Goal: Task Accomplishment & Management: Manage account settings

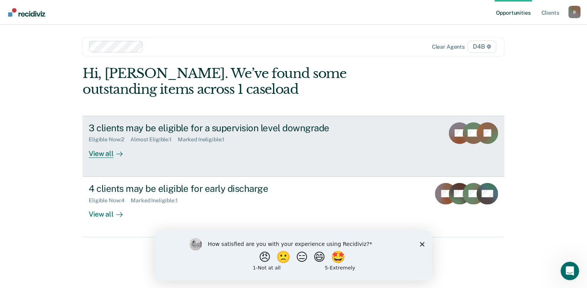
click at [110, 155] on div "View all" at bounding box center [110, 150] width 43 height 15
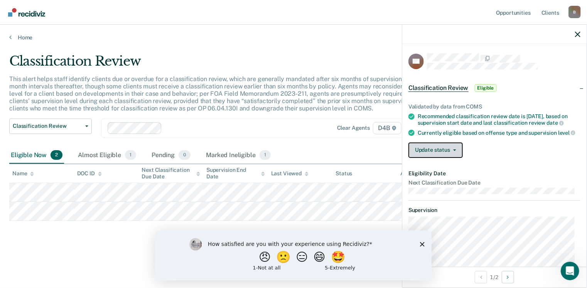
click at [446, 158] on button "Update status" at bounding box center [435, 149] width 54 height 15
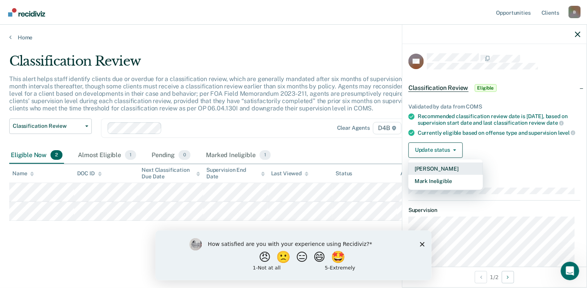
click at [447, 175] on button "[PERSON_NAME]" at bounding box center [445, 168] width 74 height 12
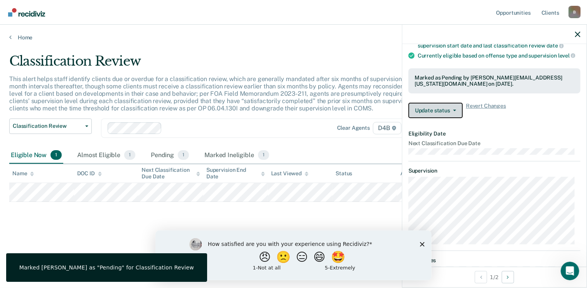
scroll to position [132, 0]
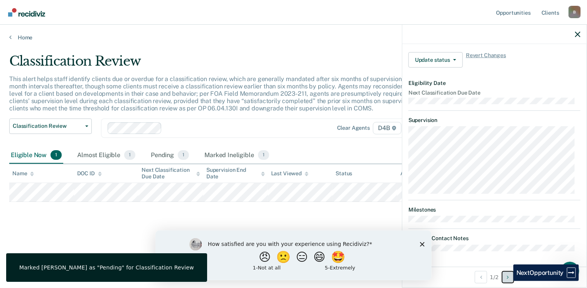
click at [508, 281] on button "Next Opportunity" at bounding box center [508, 277] width 12 height 12
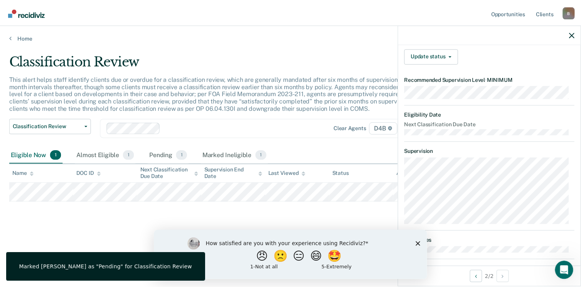
scroll to position [0, 0]
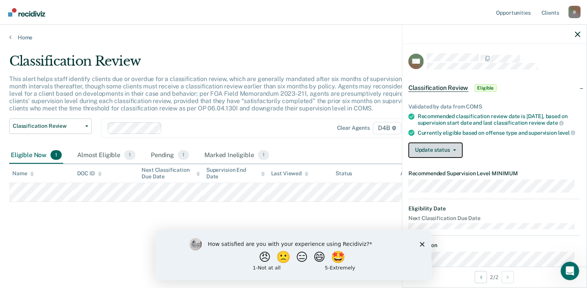
click at [438, 158] on button "Update status" at bounding box center [435, 149] width 54 height 15
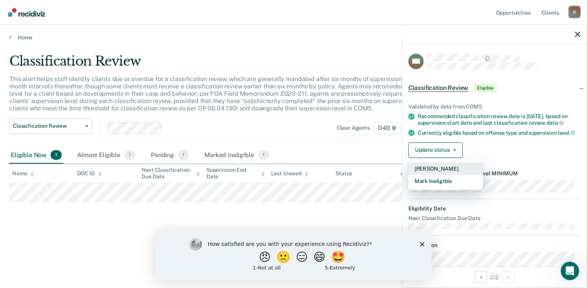
click at [440, 175] on button "[PERSON_NAME]" at bounding box center [445, 168] width 74 height 12
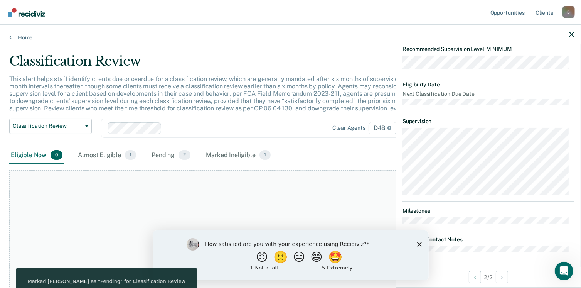
scroll to position [167, 0]
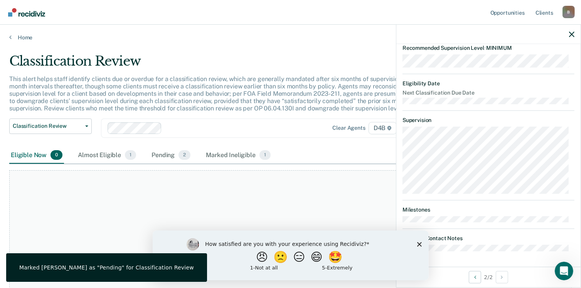
click at [568, 36] on div at bounding box center [488, 34] width 184 height 19
click at [571, 34] on icon "button" at bounding box center [571, 34] width 5 height 5
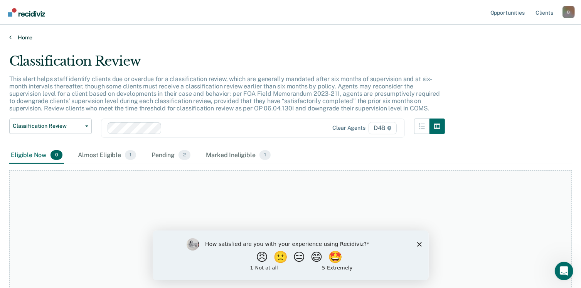
click at [22, 36] on link "Home" at bounding box center [290, 37] width 563 height 7
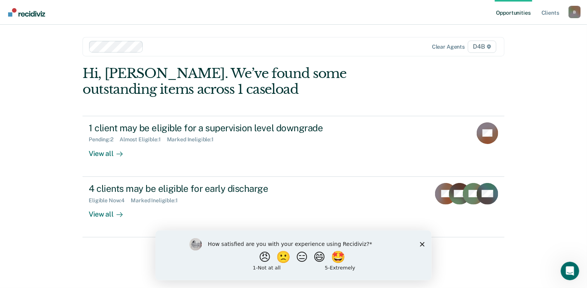
click at [421, 245] on icon "Close survey" at bounding box center [422, 243] width 5 height 5
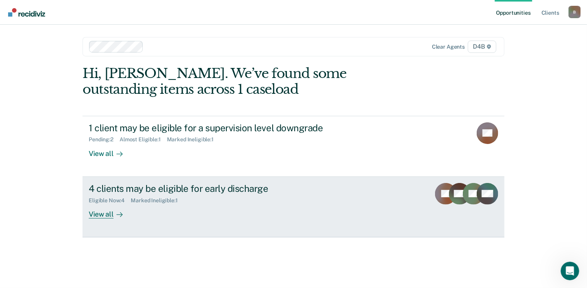
click at [107, 215] on div "View all" at bounding box center [110, 210] width 43 height 15
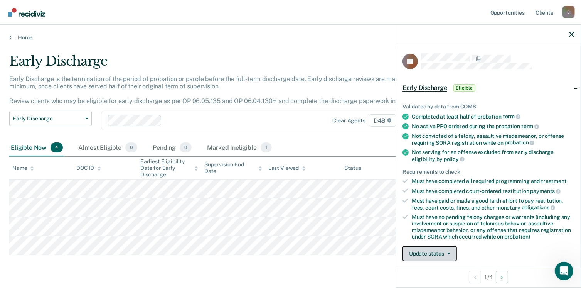
click at [436, 249] on button "Update status" at bounding box center [430, 253] width 54 height 15
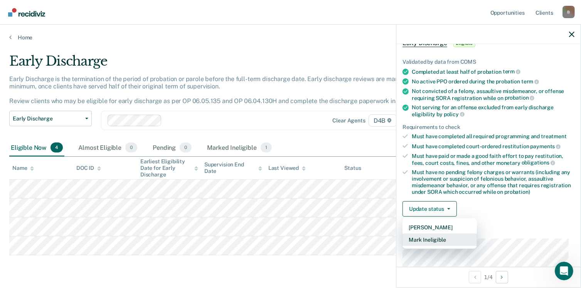
scroll to position [86, 0]
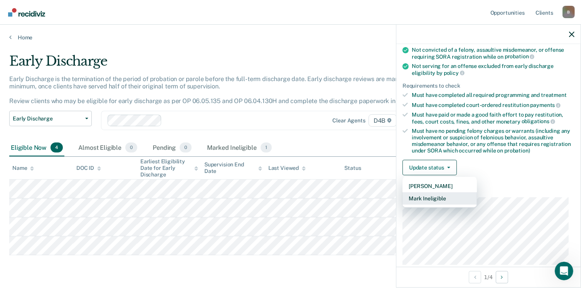
click at [432, 198] on button "Mark Ineligible" at bounding box center [440, 198] width 74 height 12
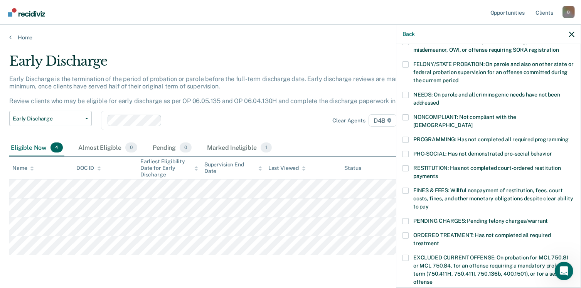
click at [404, 187] on span at bounding box center [406, 190] width 6 height 6
click at [429, 204] on input "FINES & FEES: Willful nonpayment of restitution, fees, court costs, fines, and …" at bounding box center [429, 204] width 0 height 0
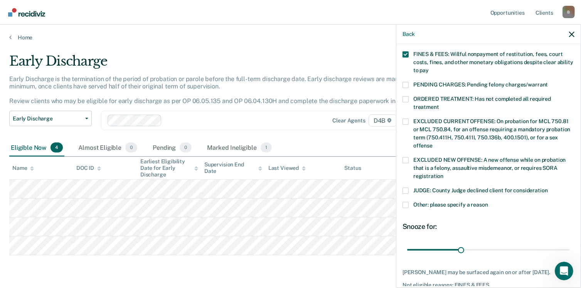
scroll to position [258, 0]
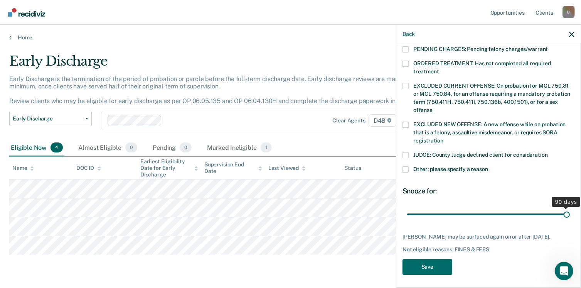
drag, startPoint x: 461, startPoint y: 206, endPoint x: 586, endPoint y: 215, distance: 125.7
type input "90"
click at [570, 215] on input "range" at bounding box center [488, 213] width 163 height 13
click at [430, 263] on button "Save" at bounding box center [428, 267] width 50 height 16
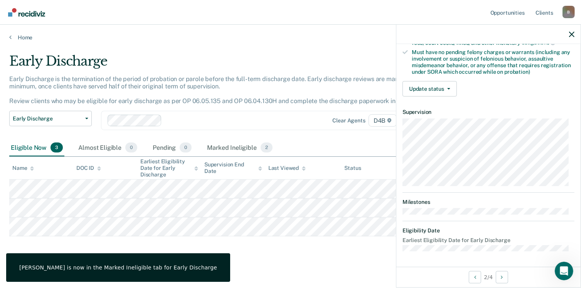
scroll to position [162, 0]
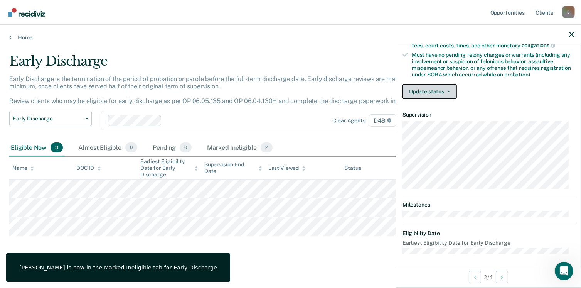
click at [428, 94] on button "Update status" at bounding box center [430, 91] width 54 height 15
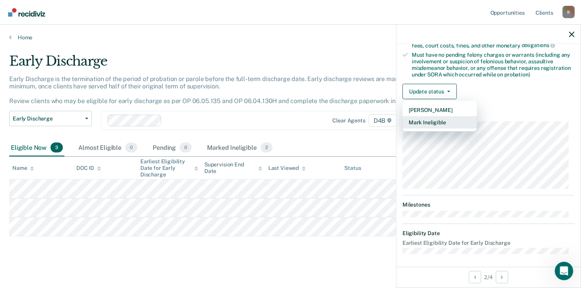
click at [430, 119] on button "Mark Ineligible" at bounding box center [440, 122] width 74 height 12
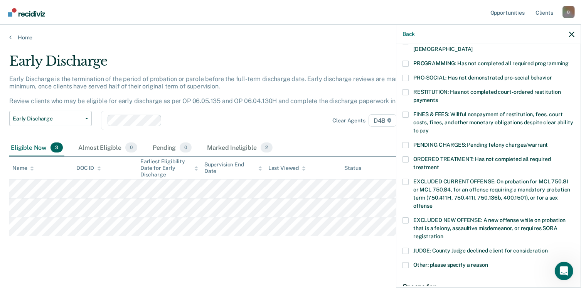
click at [407, 111] on span at bounding box center [406, 114] width 6 height 6
click at [429, 128] on input "FINES & FEES: Willful nonpayment of restitution, fees, court costs, fines, and …" at bounding box center [429, 128] width 0 height 0
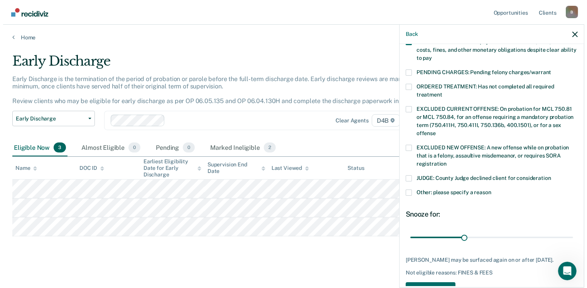
scroll to position [239, 0]
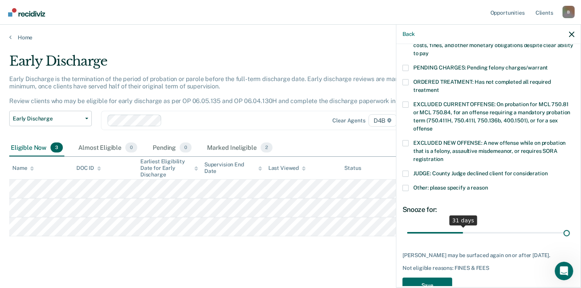
drag, startPoint x: 461, startPoint y: 221, endPoint x: 589, endPoint y: 247, distance: 130.6
type input "90"
click at [570, 239] on input "range" at bounding box center [488, 232] width 163 height 13
click at [420, 279] on button "Save" at bounding box center [428, 285] width 50 height 16
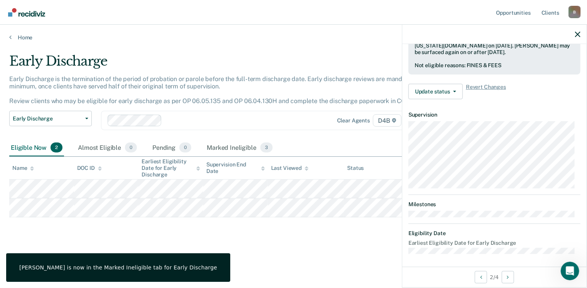
scroll to position [162, 0]
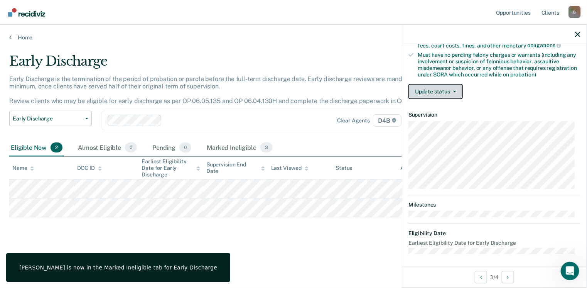
click at [430, 93] on button "Update status" at bounding box center [435, 91] width 54 height 15
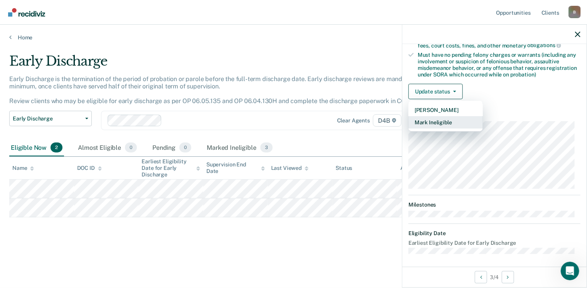
click at [437, 118] on button "Mark Ineligible" at bounding box center [445, 122] width 74 height 12
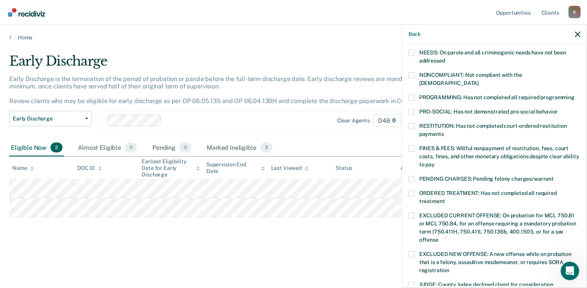
scroll to position [123, 0]
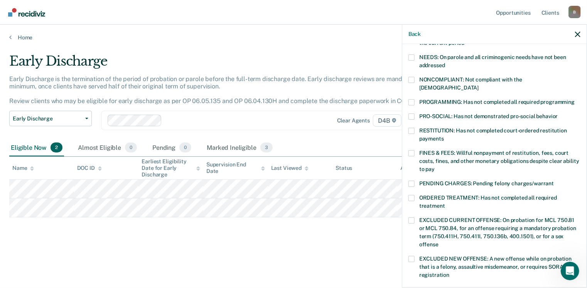
click at [411, 99] on span at bounding box center [411, 102] width 6 height 6
click at [575, 99] on input "PROGRAMMING: Has not completed all required programming" at bounding box center [575, 99] width 0 height 0
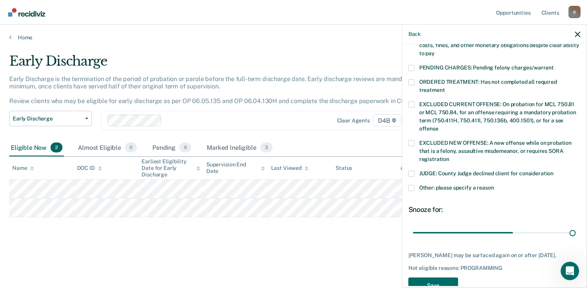
drag, startPoint x: 465, startPoint y: 224, endPoint x: 571, endPoint y: 230, distance: 106.2
type input "90"
click at [575, 229] on input "range" at bounding box center [494, 232] width 163 height 13
click at [426, 280] on button "Save" at bounding box center [433, 285] width 50 height 16
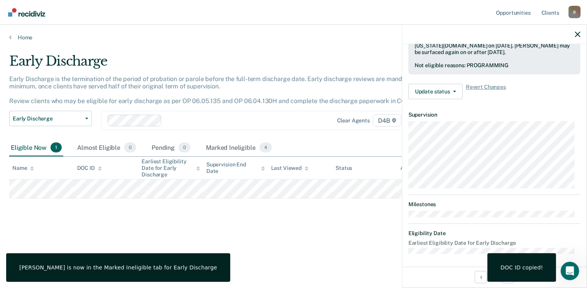
scroll to position [162, 0]
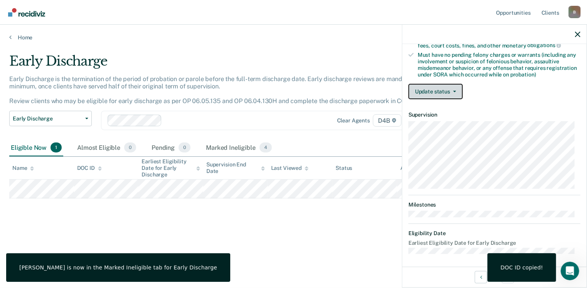
drag, startPoint x: 424, startPoint y: 87, endPoint x: 426, endPoint y: 91, distance: 4.2
click at [425, 87] on button "Update status" at bounding box center [435, 91] width 54 height 15
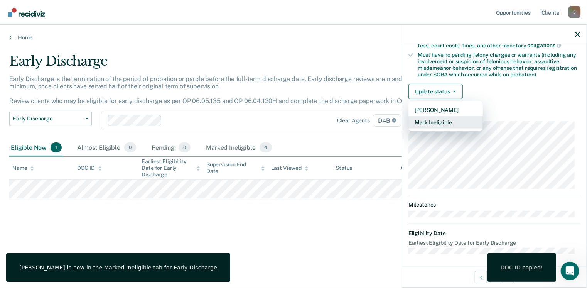
click at [430, 120] on button "Mark Ineligible" at bounding box center [445, 122] width 74 height 12
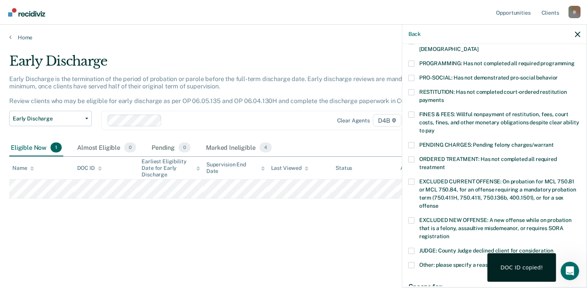
click at [416, 111] on label "FINES & FEES: Willful nonpayment of restitution, fees, court costs, fines, and …" at bounding box center [494, 123] width 172 height 24
click at [435, 128] on input "FINES & FEES: Willful nonpayment of restitution, fees, court costs, fines, and …" at bounding box center [435, 128] width 0 height 0
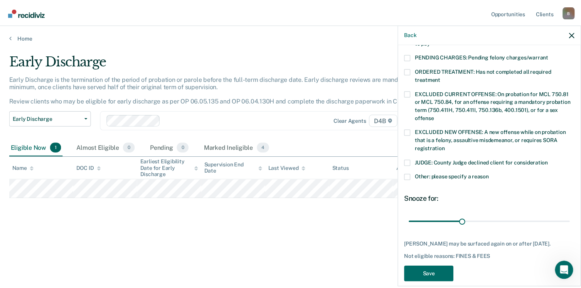
scroll to position [251, 0]
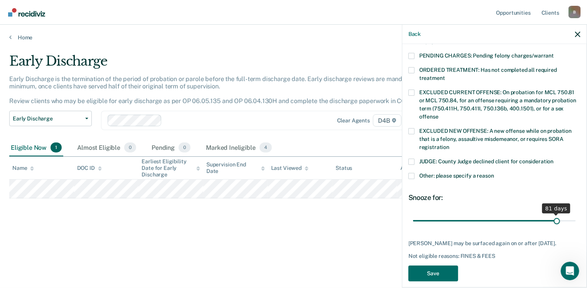
drag, startPoint x: 461, startPoint y: 213, endPoint x: 552, endPoint y: 222, distance: 91.5
click at [552, 222] on input "range" at bounding box center [494, 220] width 163 height 13
drag, startPoint x: 551, startPoint y: 211, endPoint x: 586, endPoint y: 212, distance: 34.7
type input "90"
click at [576, 214] on input "range" at bounding box center [494, 220] width 163 height 13
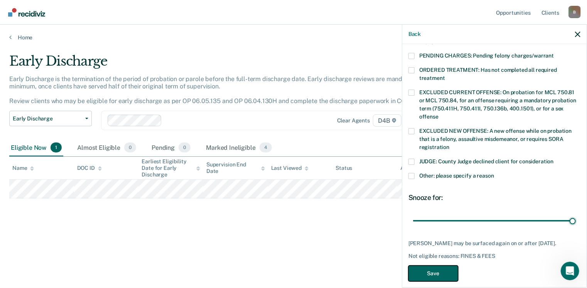
click at [431, 272] on button "Save" at bounding box center [433, 273] width 50 height 16
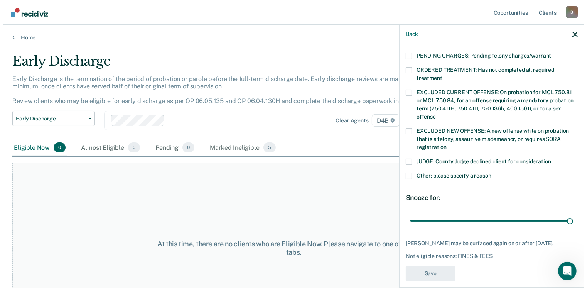
scroll to position [219, 0]
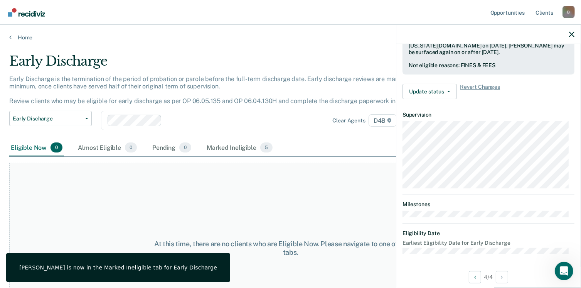
click at [570, 39] on div at bounding box center [488, 34] width 184 height 19
click at [570, 34] on icon "button" at bounding box center [571, 34] width 5 height 5
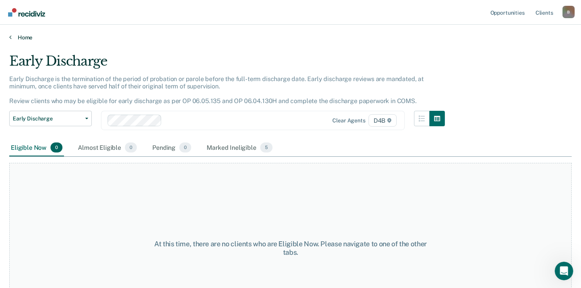
click at [15, 35] on link "Home" at bounding box center [290, 37] width 563 height 7
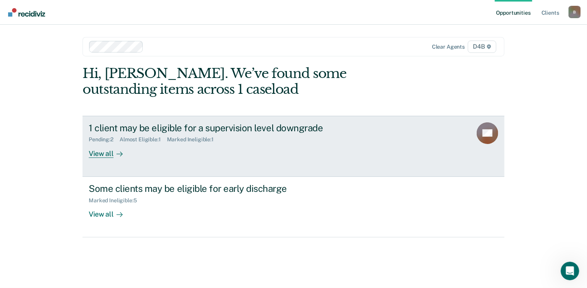
click at [104, 153] on div "View all" at bounding box center [110, 150] width 43 height 15
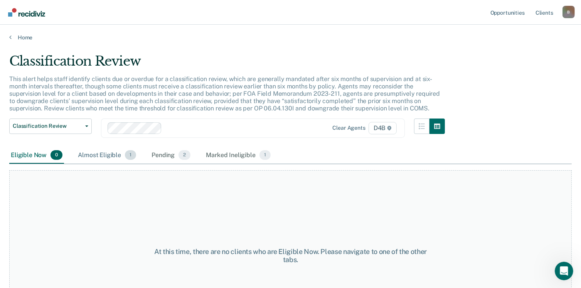
click at [103, 158] on div "Almost Eligible 1" at bounding box center [106, 155] width 61 height 17
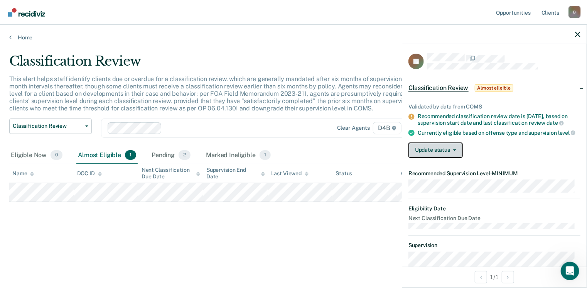
click at [427, 154] on button "Update status" at bounding box center [435, 149] width 54 height 15
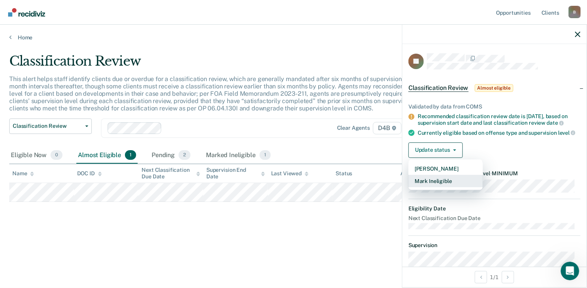
click at [428, 184] on button "Mark Ineligible" at bounding box center [445, 181] width 74 height 12
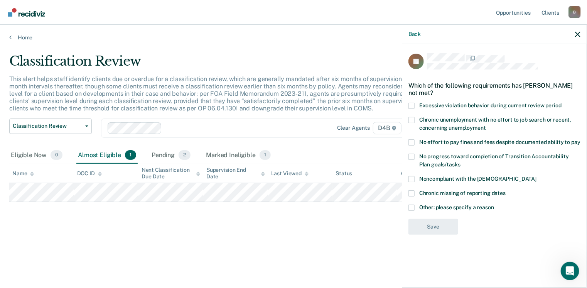
click at [583, 35] on div "Back" at bounding box center [494, 34] width 184 height 19
click at [580, 36] on div "Back" at bounding box center [494, 34] width 184 height 19
click at [580, 37] on icon "button" at bounding box center [577, 34] width 5 height 5
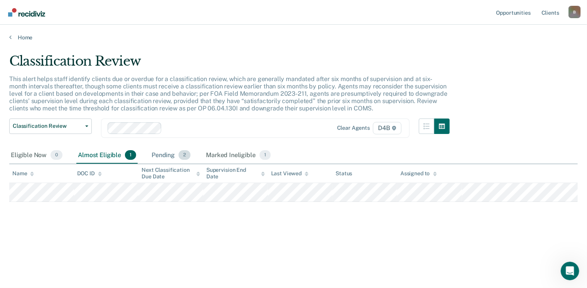
click at [167, 155] on div "Pending 2" at bounding box center [171, 155] width 42 height 17
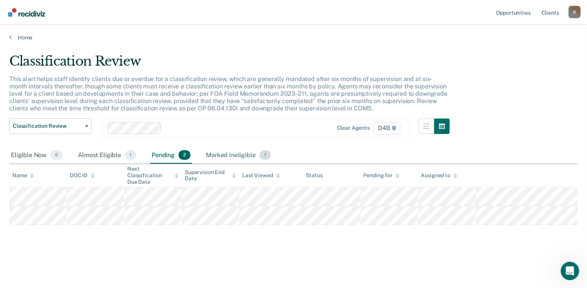
click at [221, 155] on div "Marked Ineligible 1" at bounding box center [238, 155] width 68 height 17
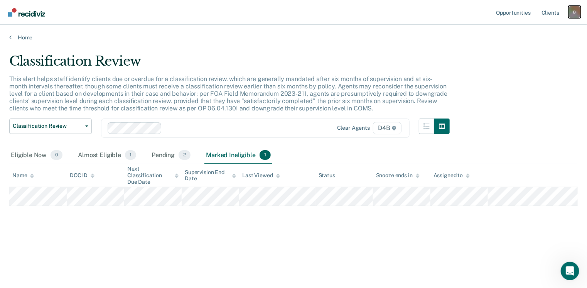
click at [578, 12] on div "B" at bounding box center [574, 12] width 12 height 12
click at [526, 51] on link "Log Out" at bounding box center [543, 50] width 62 height 7
